Goal: Check status: Check status

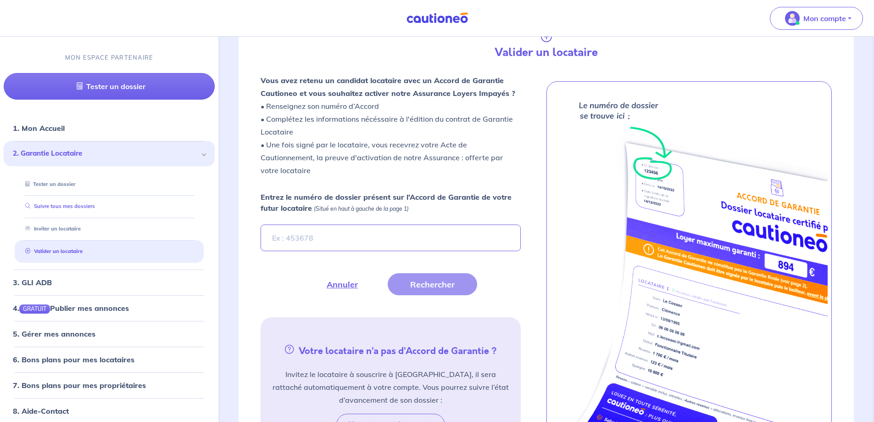
click at [66, 207] on link "Suivre tous mes dossiers" at bounding box center [58, 206] width 73 height 6
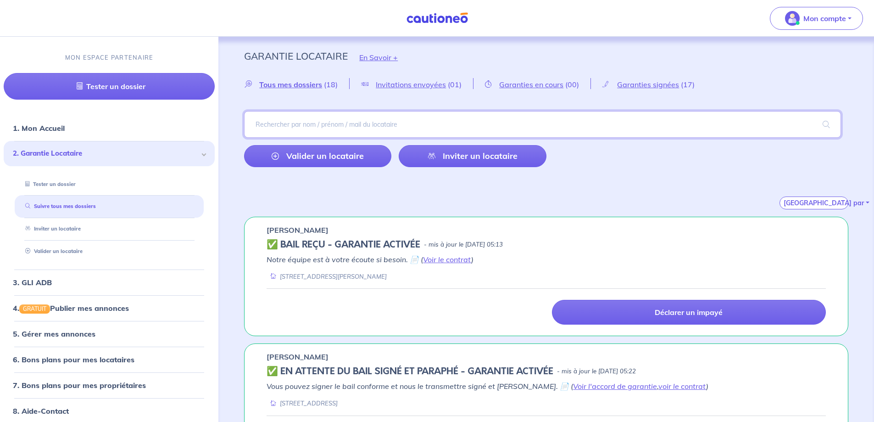
click at [298, 122] on input "search" at bounding box center [542, 124] width 597 height 27
click at [337, 127] on input "search" at bounding box center [542, 124] width 597 height 27
type input "regis"
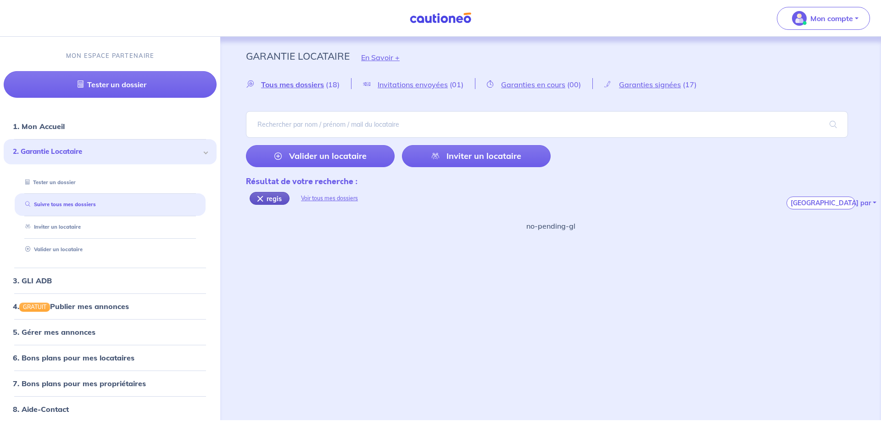
click at [261, 195] on div "regis" at bounding box center [270, 198] width 40 height 13
